Goal: Use online tool/utility: Utilize a website feature to perform a specific function

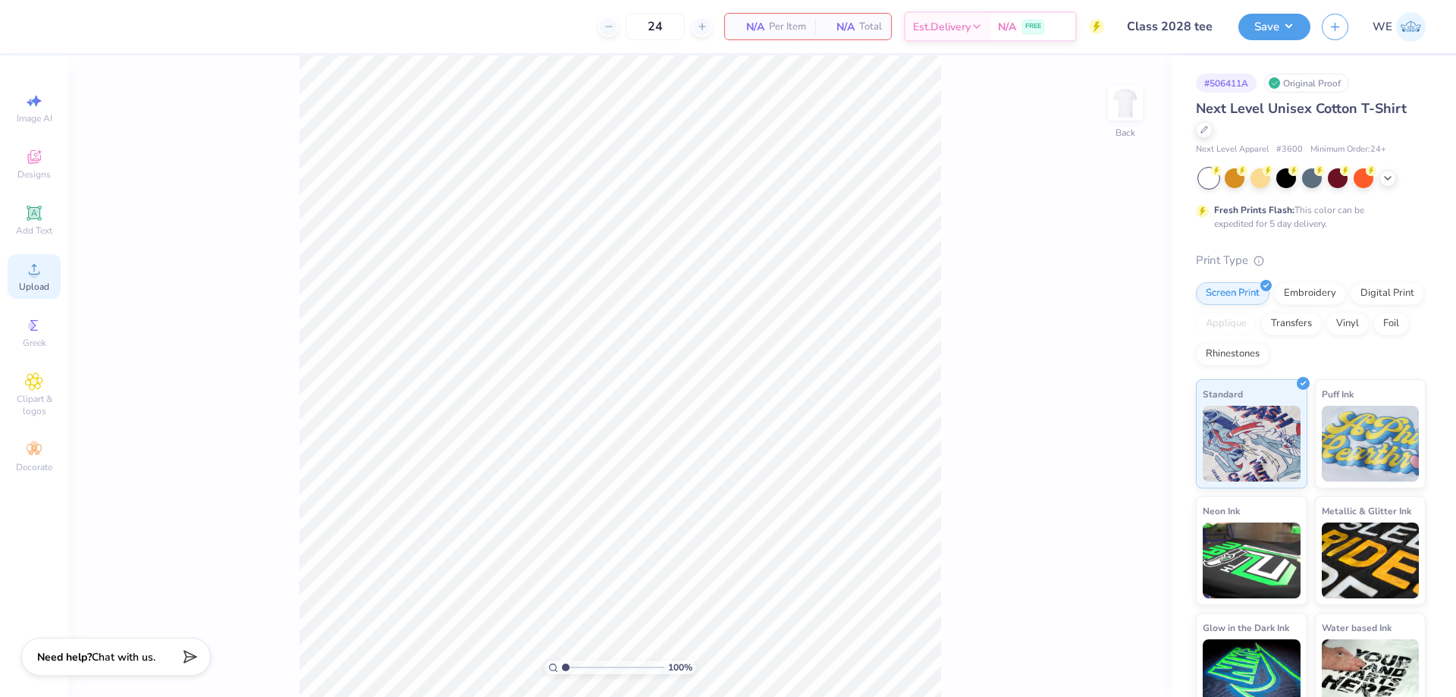
click at [11, 262] on div "Upload" at bounding box center [34, 276] width 53 height 45
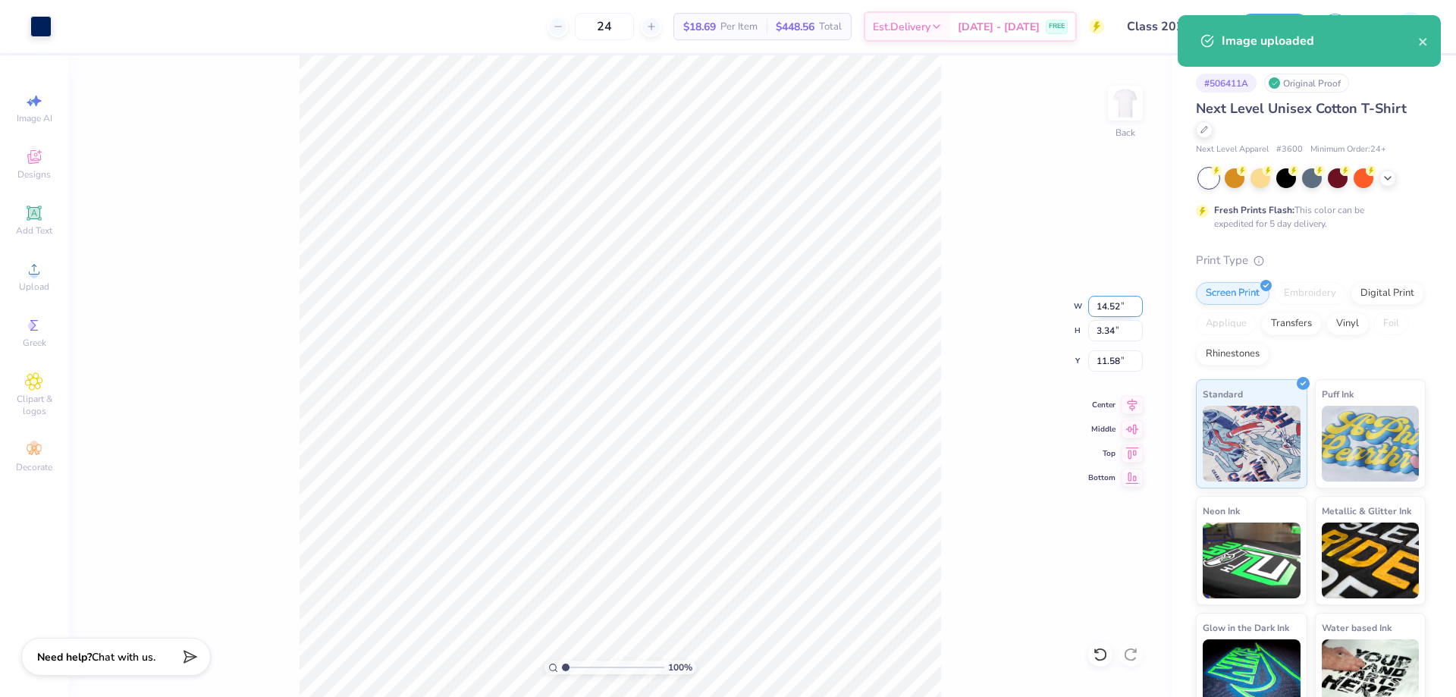
click at [1133, 303] on input "14.52" at bounding box center [1115, 306] width 55 height 21
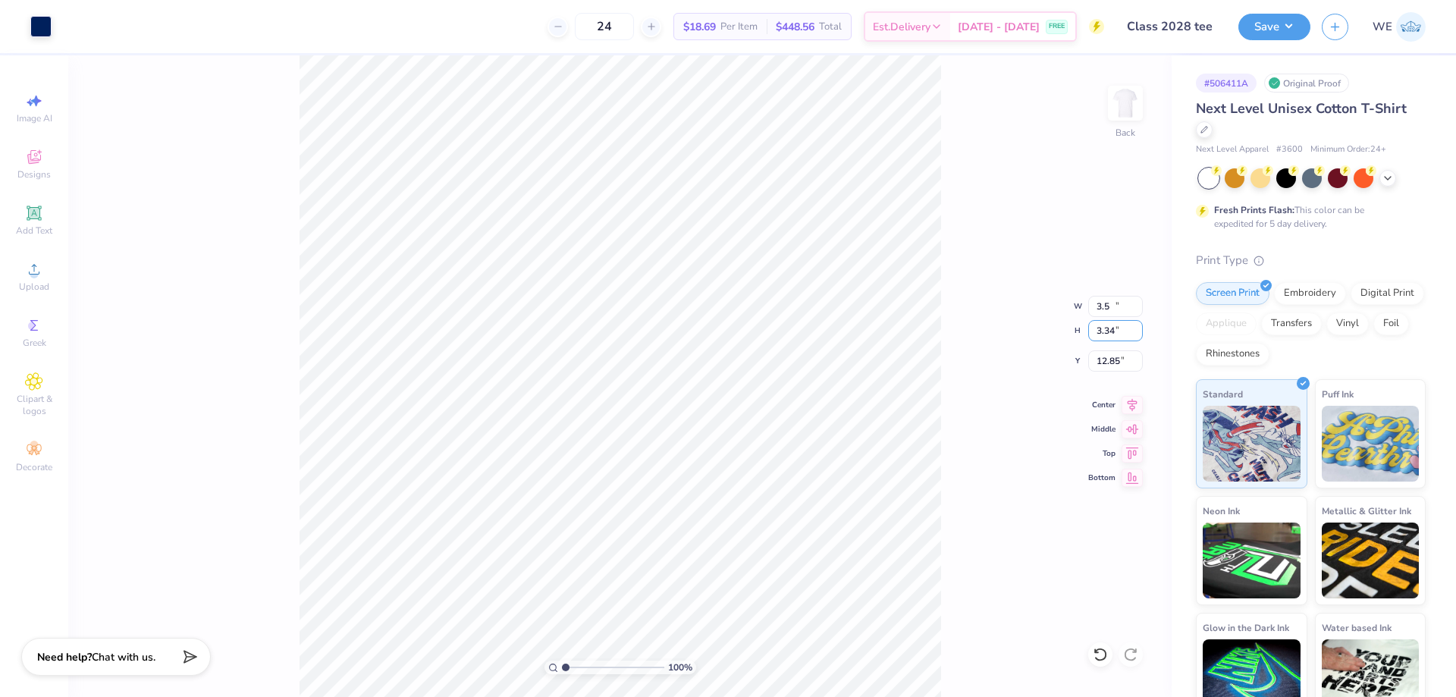
type input "3.50"
type input "0.81"
type input "3.00"
click at [1113, 358] on input "5.08" at bounding box center [1115, 360] width 55 height 21
type input "3.00"
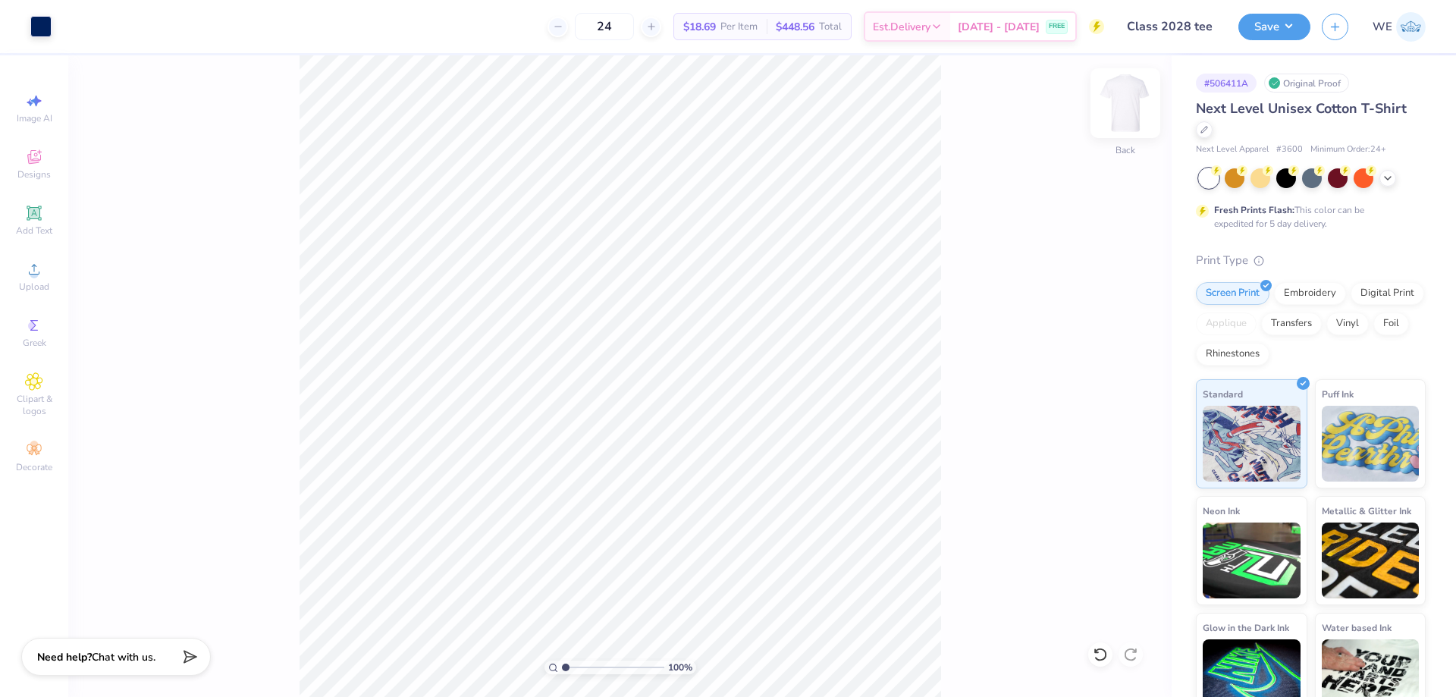
click at [1120, 110] on img at bounding box center [1125, 103] width 61 height 61
click at [23, 259] on div "Upload" at bounding box center [34, 276] width 53 height 45
click at [23, 277] on div "Upload" at bounding box center [34, 276] width 53 height 45
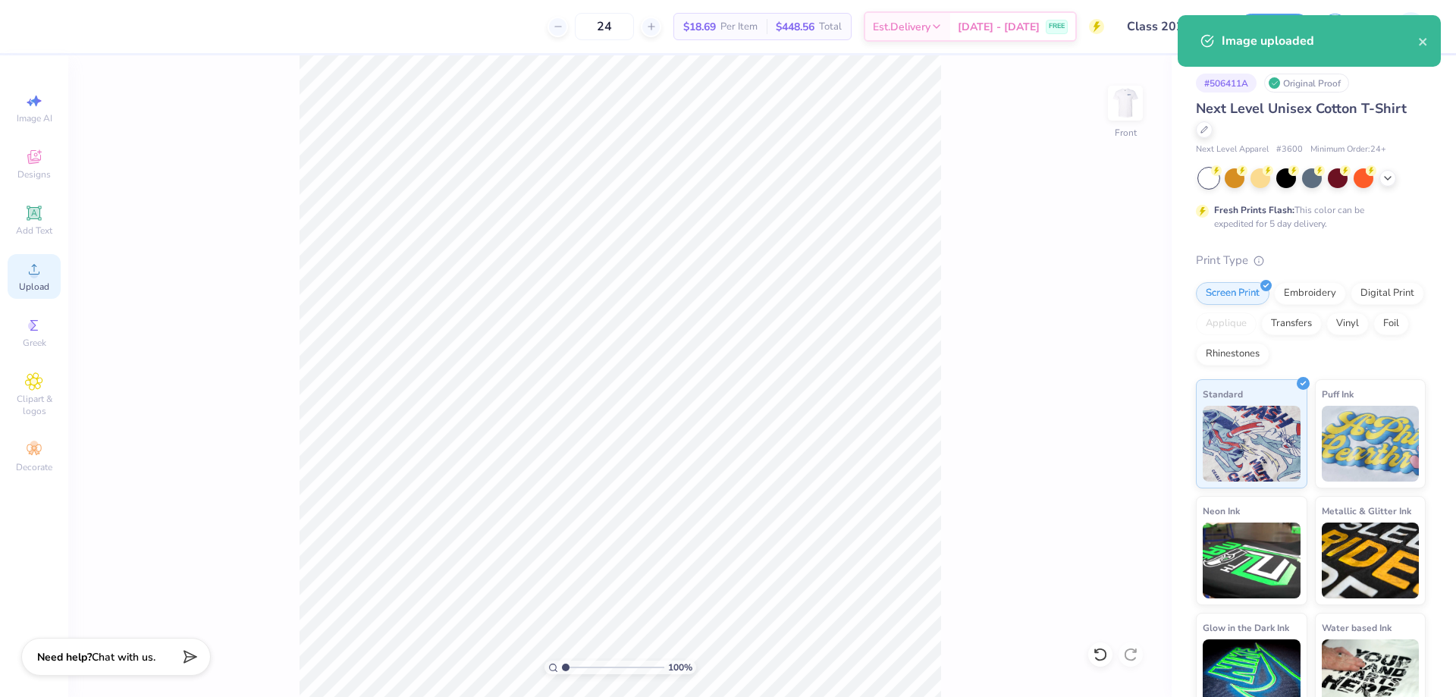
click at [49, 286] on span "Upload" at bounding box center [34, 287] width 30 height 12
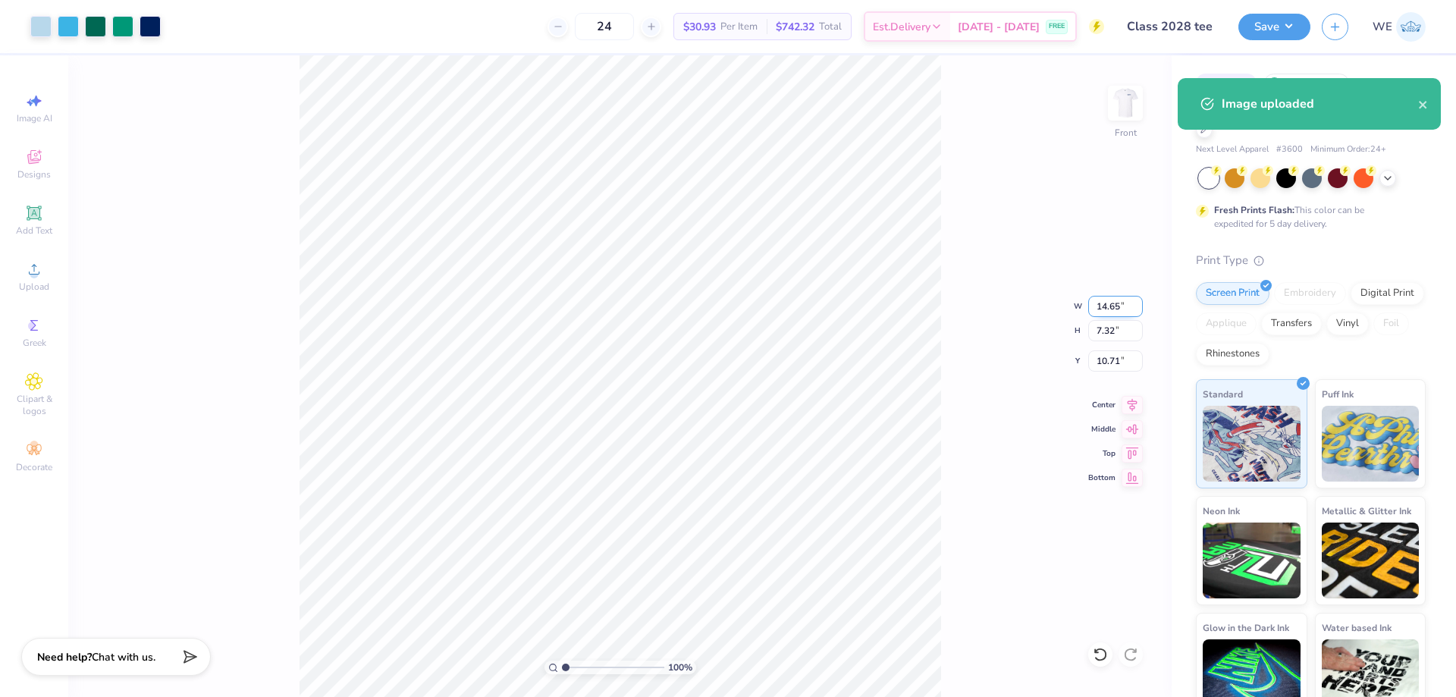
click at [1100, 304] on input "14.65" at bounding box center [1115, 306] width 55 height 21
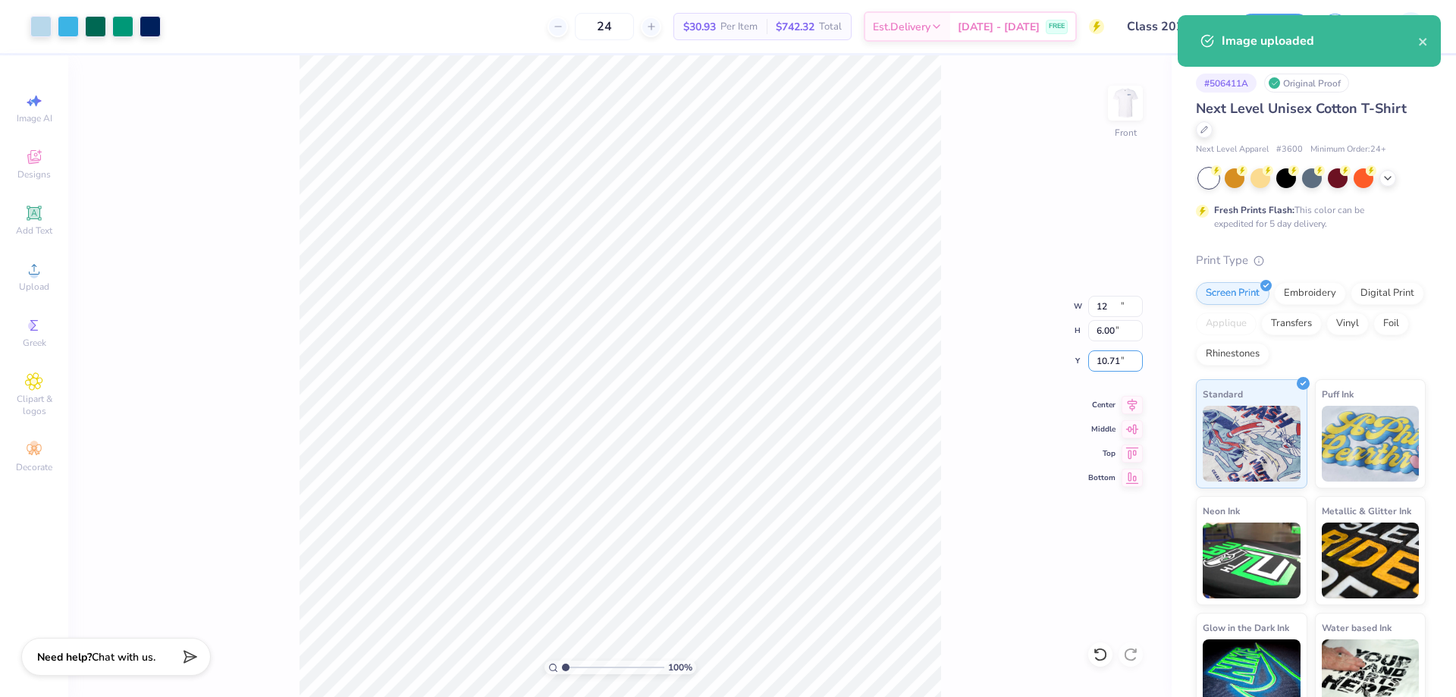
type input "12.00"
type input "6.00"
type input "3.00"
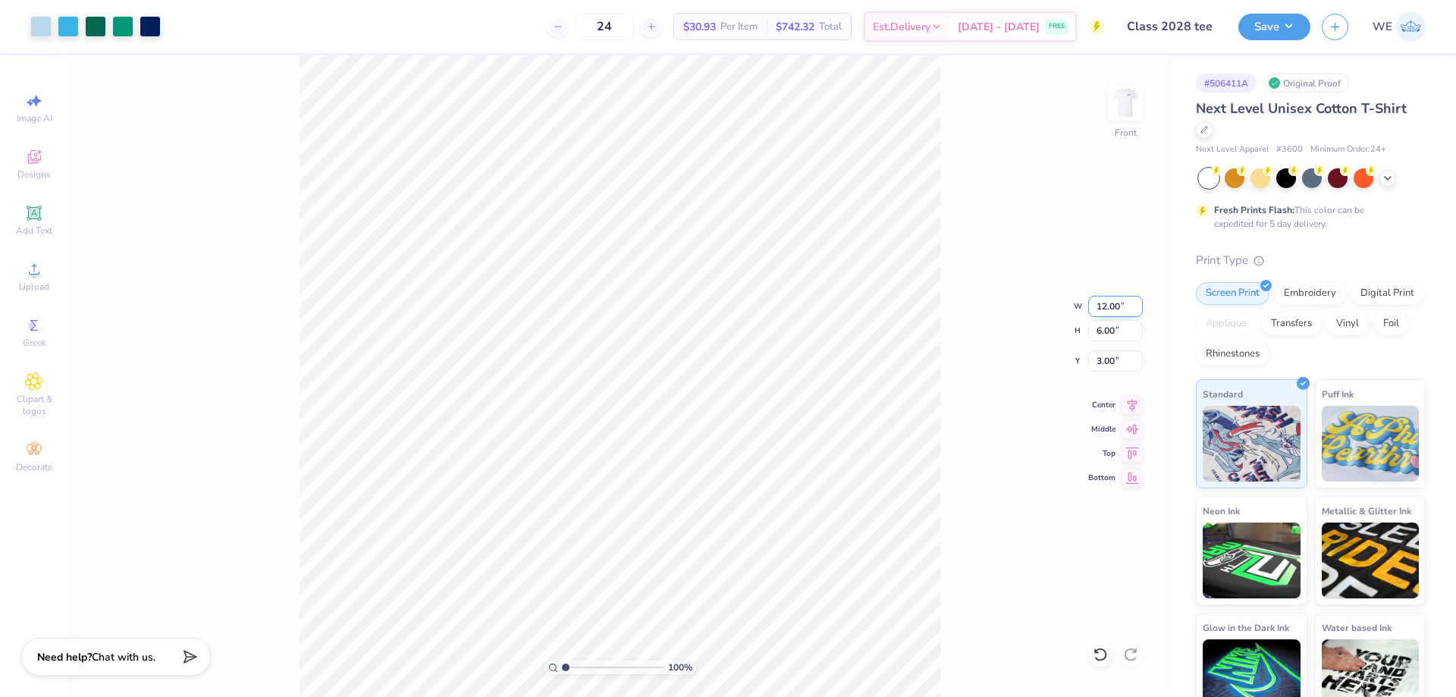
click at [1120, 313] on input "12.00" at bounding box center [1115, 306] width 55 height 21
type input "11.00"
type input "5.50"
type input "3.00"
click at [1293, 18] on button "Save" at bounding box center [1274, 24] width 72 height 27
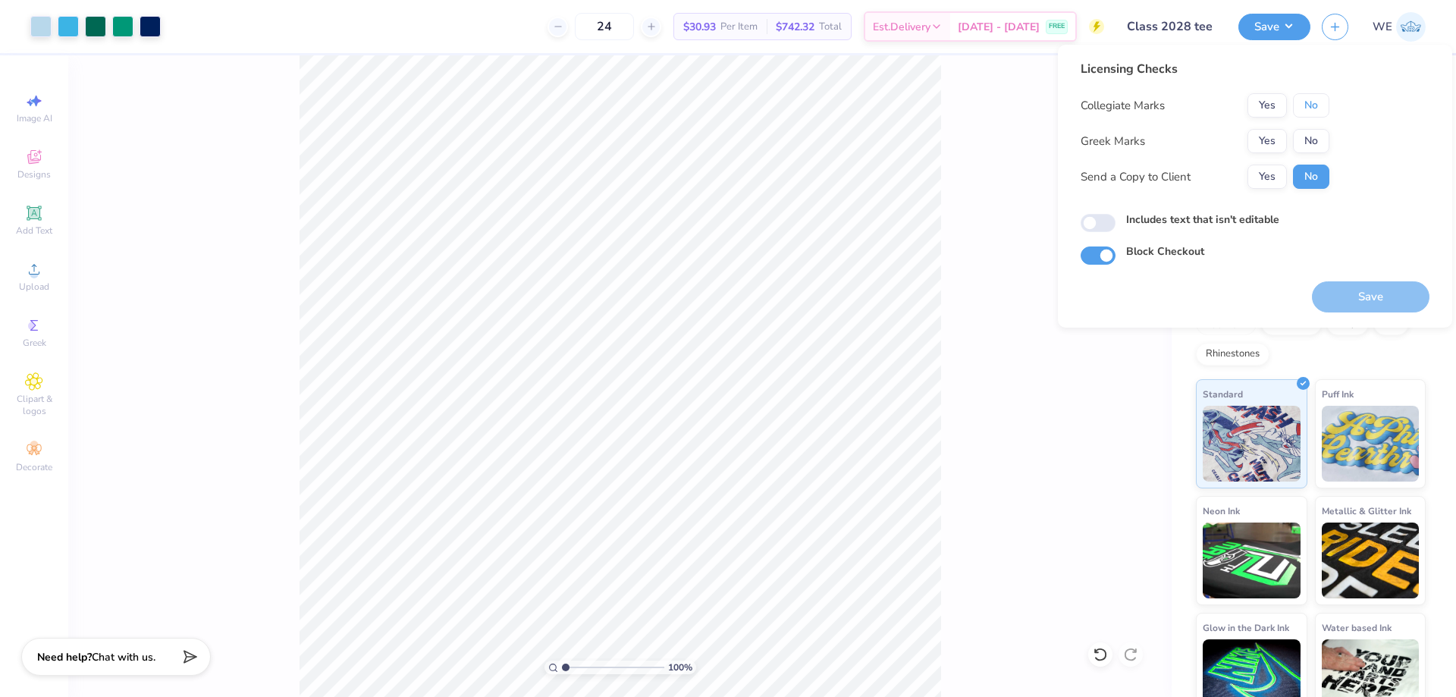
drag, startPoint x: 1309, startPoint y: 96, endPoint x: 1308, endPoint y: 126, distance: 30.4
click at [1313, 100] on button "No" at bounding box center [1311, 105] width 36 height 24
click at [1309, 130] on button "No" at bounding box center [1311, 141] width 36 height 24
click at [1271, 179] on button "Yes" at bounding box center [1266, 177] width 39 height 24
click at [1101, 227] on input "Includes text that isn't editable" at bounding box center [1097, 223] width 35 height 18
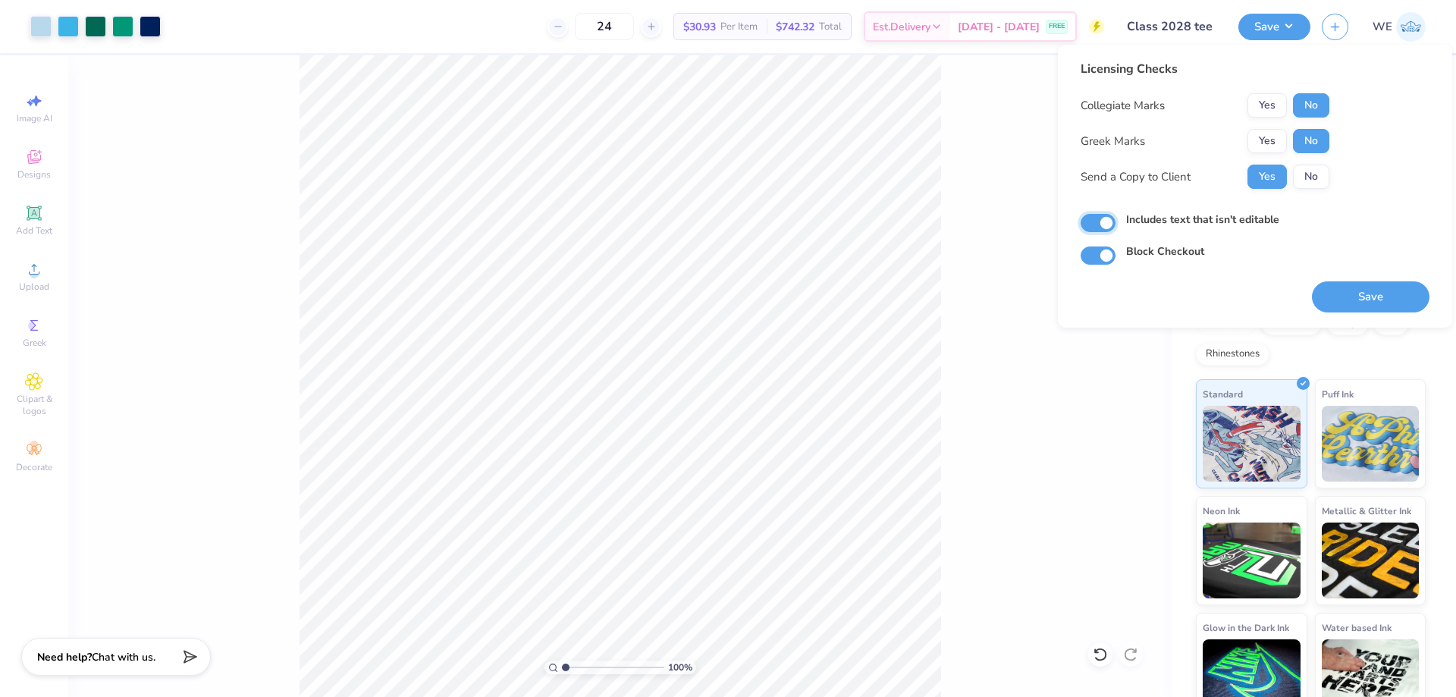
checkbox input "true"
click at [1357, 293] on button "Save" at bounding box center [1371, 296] width 118 height 31
